Goal: Complete application form

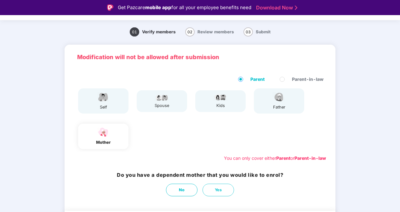
scroll to position [38, 0]
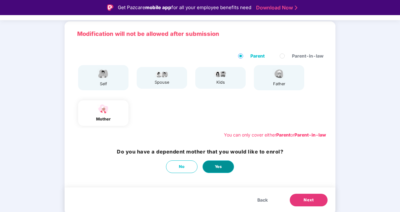
click at [216, 168] on span "Yes" at bounding box center [218, 167] width 7 height 6
select select "******"
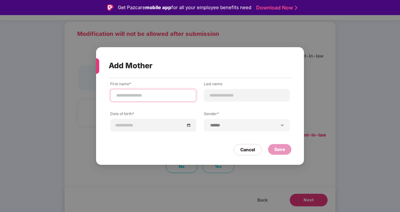
click at [143, 95] on input at bounding box center [153, 95] width 75 height 7
type input "*****"
click at [241, 95] on input at bounding box center [246, 95] width 75 height 7
type input "*****"
click at [158, 94] on input "*****" at bounding box center [153, 95] width 75 height 7
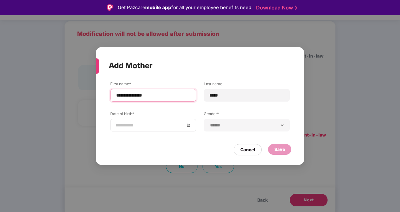
type input "**********"
click at [156, 125] on input at bounding box center [150, 125] width 69 height 7
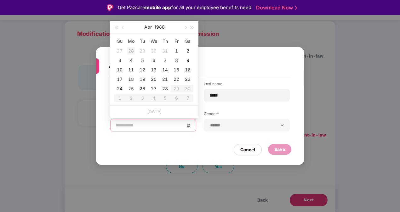
type input "**********"
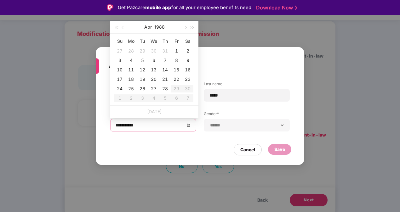
type input "**********"
click at [160, 26] on button "1988" at bounding box center [159, 27] width 10 height 13
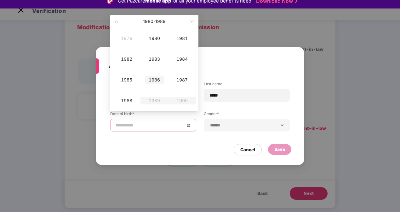
scroll to position [6, 0]
type input "**********"
click at [117, 22] on span "button" at bounding box center [116, 22] width 3 height 3
type input "**********"
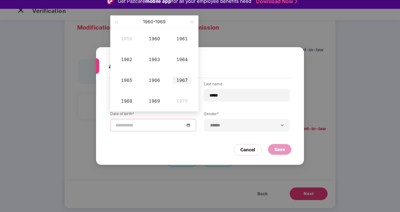
click at [186, 82] on div "1967" at bounding box center [182, 81] width 19 height 8
type input "**********"
click at [124, 81] on div "[DATE]" at bounding box center [126, 81] width 19 height 8
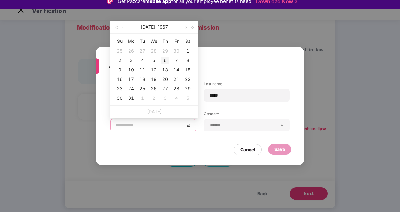
type input "**********"
click at [166, 61] on div "6" at bounding box center [165, 61] width 8 height 8
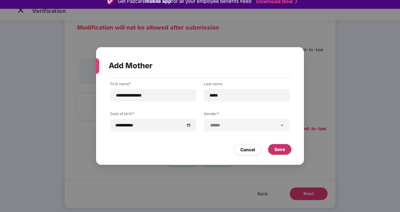
click at [280, 151] on div "Save" at bounding box center [280, 149] width 11 height 7
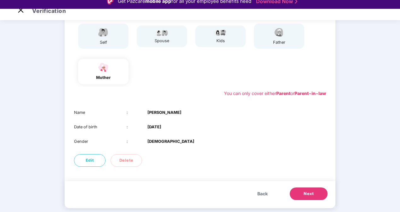
scroll to position [73, 0]
click at [314, 194] on button "Next" at bounding box center [309, 194] width 38 height 13
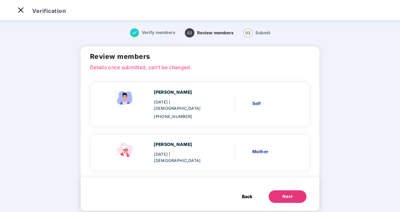
scroll to position [4, 0]
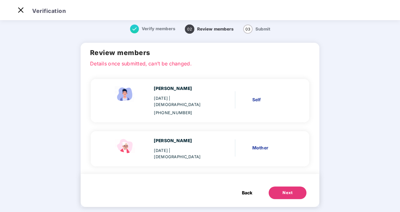
click at [288, 190] on div "Next" at bounding box center [288, 193] width 10 height 6
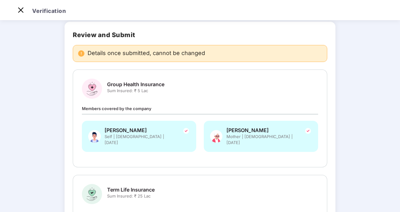
scroll to position [222, 0]
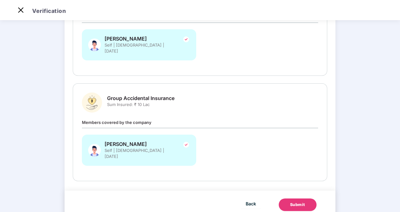
click at [312, 199] on button "Submit" at bounding box center [298, 205] width 38 height 13
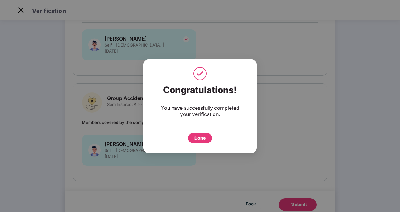
click at [197, 140] on div "Done" at bounding box center [199, 138] width 11 height 7
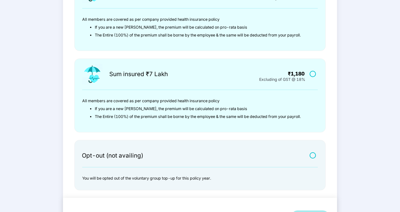
scroll to position [190, 0]
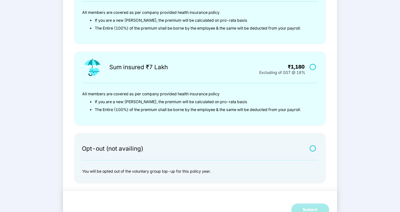
click at [312, 148] on label at bounding box center [314, 148] width 8 height 5
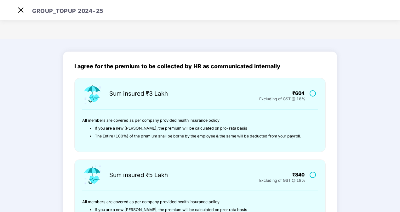
scroll to position [202, 0]
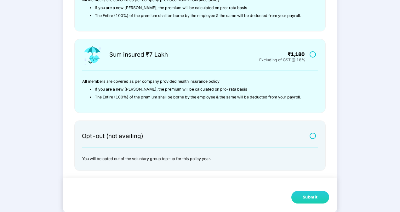
click at [301, 197] on button "Submit" at bounding box center [311, 197] width 38 height 13
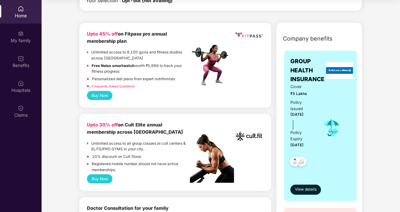
scroll to position [180, 0]
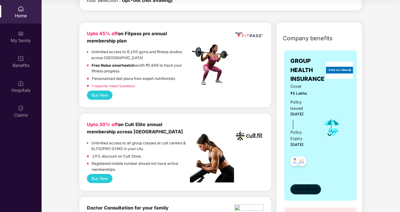
click at [304, 189] on span "View details" at bounding box center [305, 190] width 21 height 6
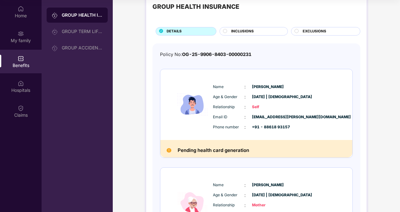
scroll to position [18, 0]
click at [85, 36] on div "GROUP TERM LIFE INSURANCE" at bounding box center [77, 31] width 61 height 15
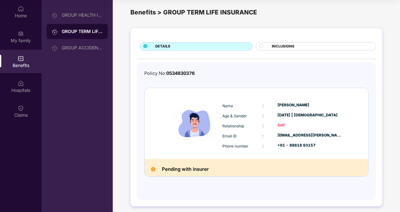
scroll to position [0, 0]
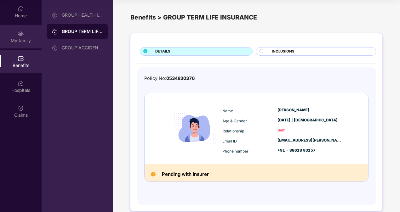
click at [32, 39] on div "My family" at bounding box center [21, 41] width 42 height 6
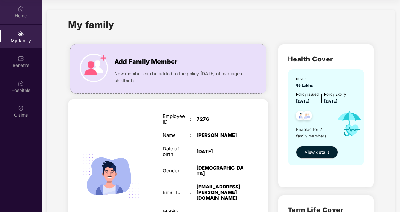
click at [9, 14] on div "Home" at bounding box center [21, 16] width 42 height 6
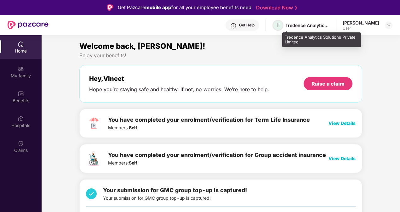
click at [284, 26] on span "T" at bounding box center [278, 25] width 11 height 11
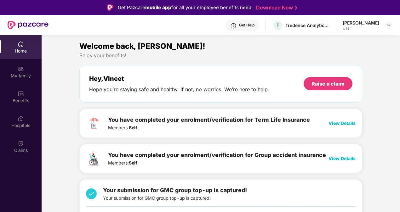
click at [340, 124] on span "View Details" at bounding box center [342, 123] width 27 height 5
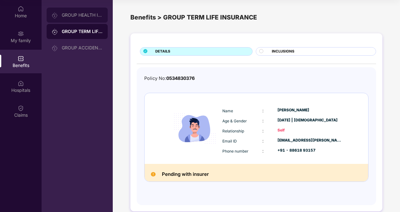
click at [69, 15] on div "GROUP HEALTH INSURANCE" at bounding box center [82, 15] width 41 height 5
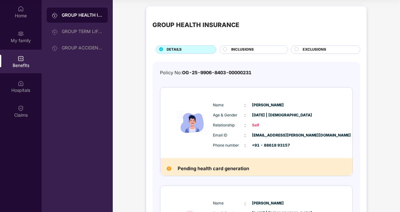
click at [259, 49] on div "INCLUSIONS" at bounding box center [256, 50] width 56 height 7
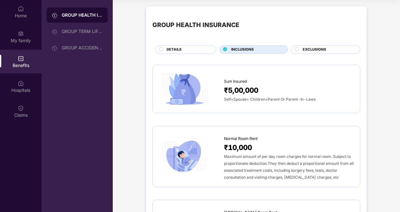
click at [312, 47] on span "EXCLUSIONS" at bounding box center [315, 50] width 24 height 6
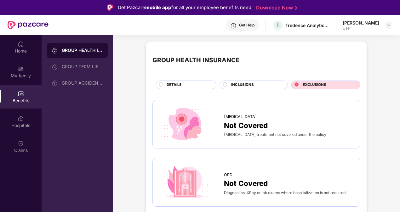
click at [264, 83] on div "INCLUSIONS" at bounding box center [256, 85] width 56 height 7
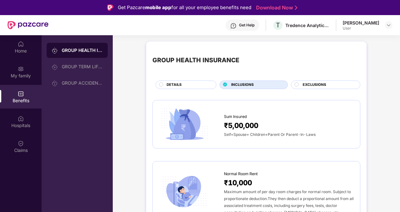
click at [174, 82] on span "DETAILS" at bounding box center [174, 85] width 15 height 6
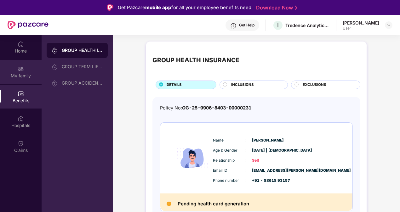
click at [15, 78] on div "My family" at bounding box center [21, 76] width 42 height 6
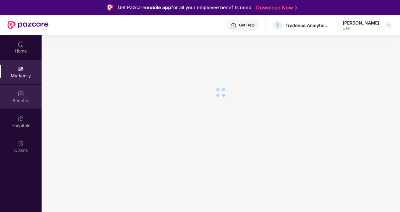
click at [18, 102] on div "Benefits" at bounding box center [21, 101] width 42 height 6
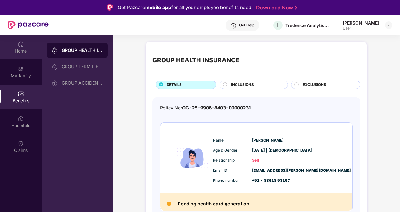
click at [20, 49] on div "Home" at bounding box center [21, 51] width 42 height 6
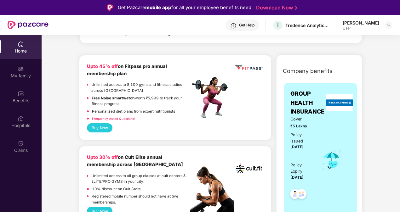
scroll to position [182, 0]
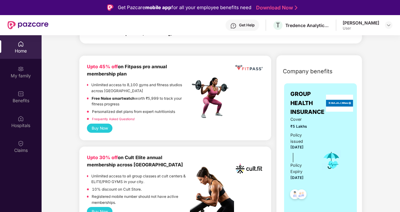
click at [108, 127] on button "Buy Now" at bounding box center [100, 128] width 26 height 9
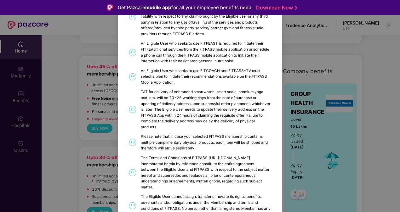
scroll to position [315, 0]
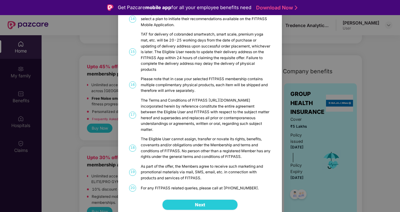
click at [198, 202] on span "Next" at bounding box center [200, 205] width 10 height 7
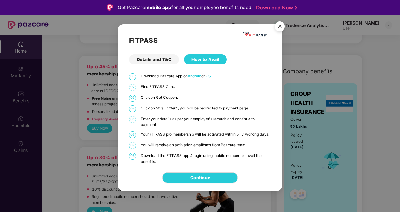
click at [281, 23] on img "Close" at bounding box center [280, 28] width 18 height 18
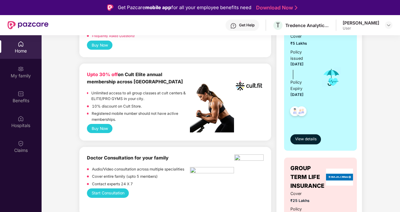
scroll to position [333, 0]
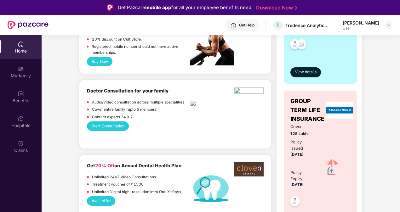
click at [123, 128] on button "Start Consultation" at bounding box center [108, 126] width 42 height 9
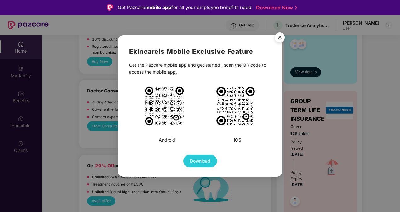
click at [277, 38] on img "Close" at bounding box center [280, 39] width 18 height 18
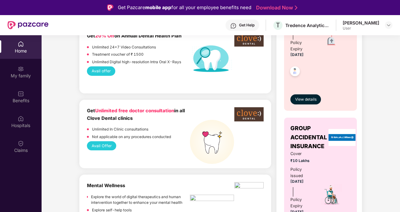
scroll to position [460, 0]
